Goal: Task Accomplishment & Management: Manage account settings

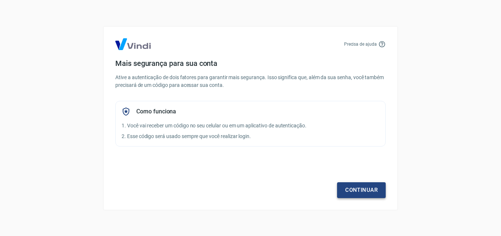
click at [351, 192] on link "Continuar" at bounding box center [361, 189] width 49 height 15
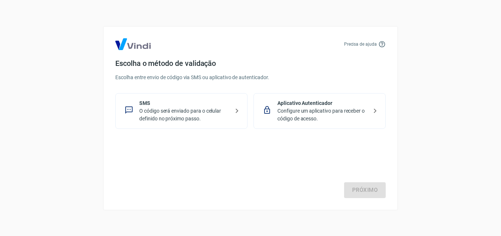
click at [183, 114] on p "O código será enviado para o celular definido no próximo passo." at bounding box center [184, 114] width 90 height 15
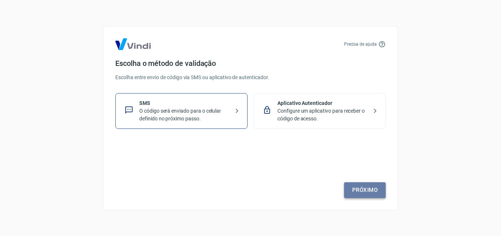
click at [370, 193] on link "Próximo" at bounding box center [365, 189] width 42 height 15
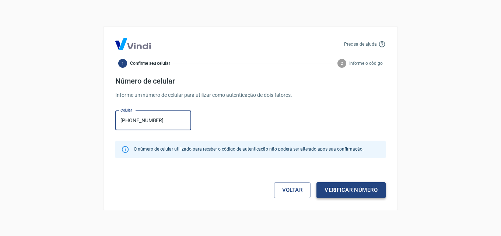
type input "[PHONE_NUMBER]"
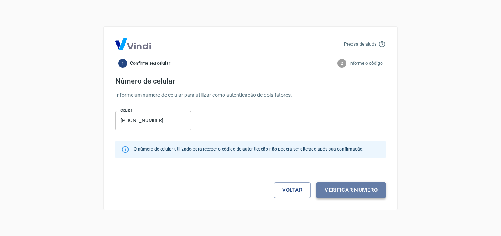
click at [370, 193] on button "Verificar número" at bounding box center [351, 189] width 69 height 15
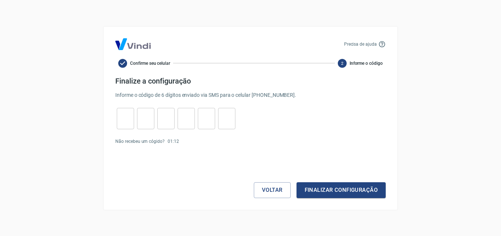
click at [125, 122] on input "tel" at bounding box center [125, 119] width 17 height 16
type input "6"
type input "3"
type input "8"
type input "9"
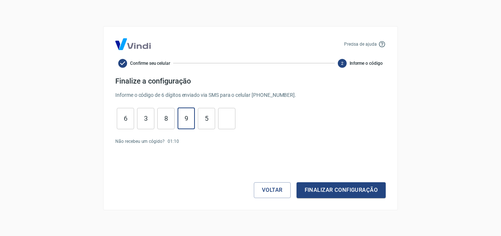
type input "5"
type input "4"
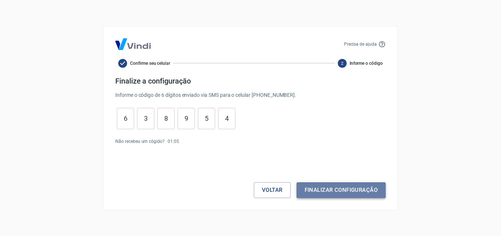
click at [346, 194] on button "Finalizar configuração" at bounding box center [341, 189] width 89 height 15
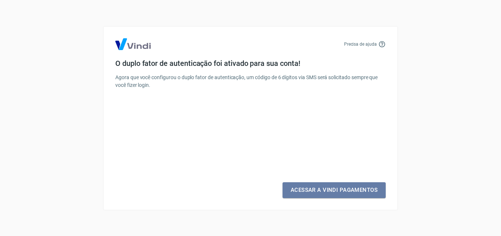
click at [346, 194] on link "Acessar a Vindi Pagamentos" at bounding box center [334, 189] width 103 height 15
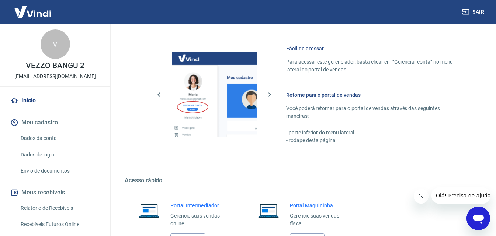
scroll to position [442, 0]
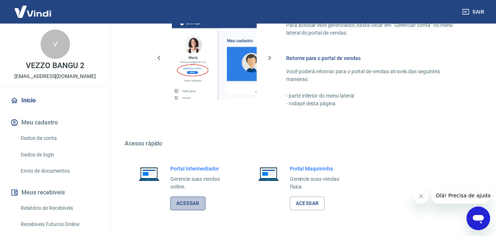
click at [186, 203] on link "Acessar" at bounding box center [187, 204] width 35 height 14
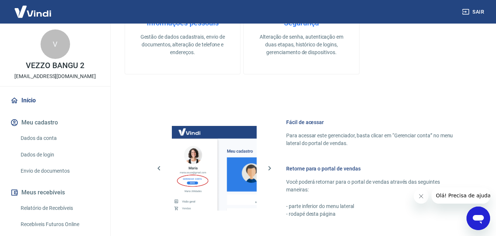
scroll to position [466, 0]
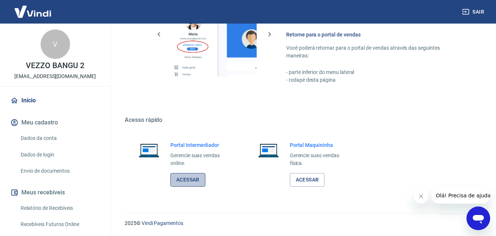
click at [187, 184] on link "Acessar" at bounding box center [187, 180] width 35 height 14
click at [183, 179] on link "Acessar" at bounding box center [187, 180] width 35 height 14
